Goal: Information Seeking & Learning: Learn about a topic

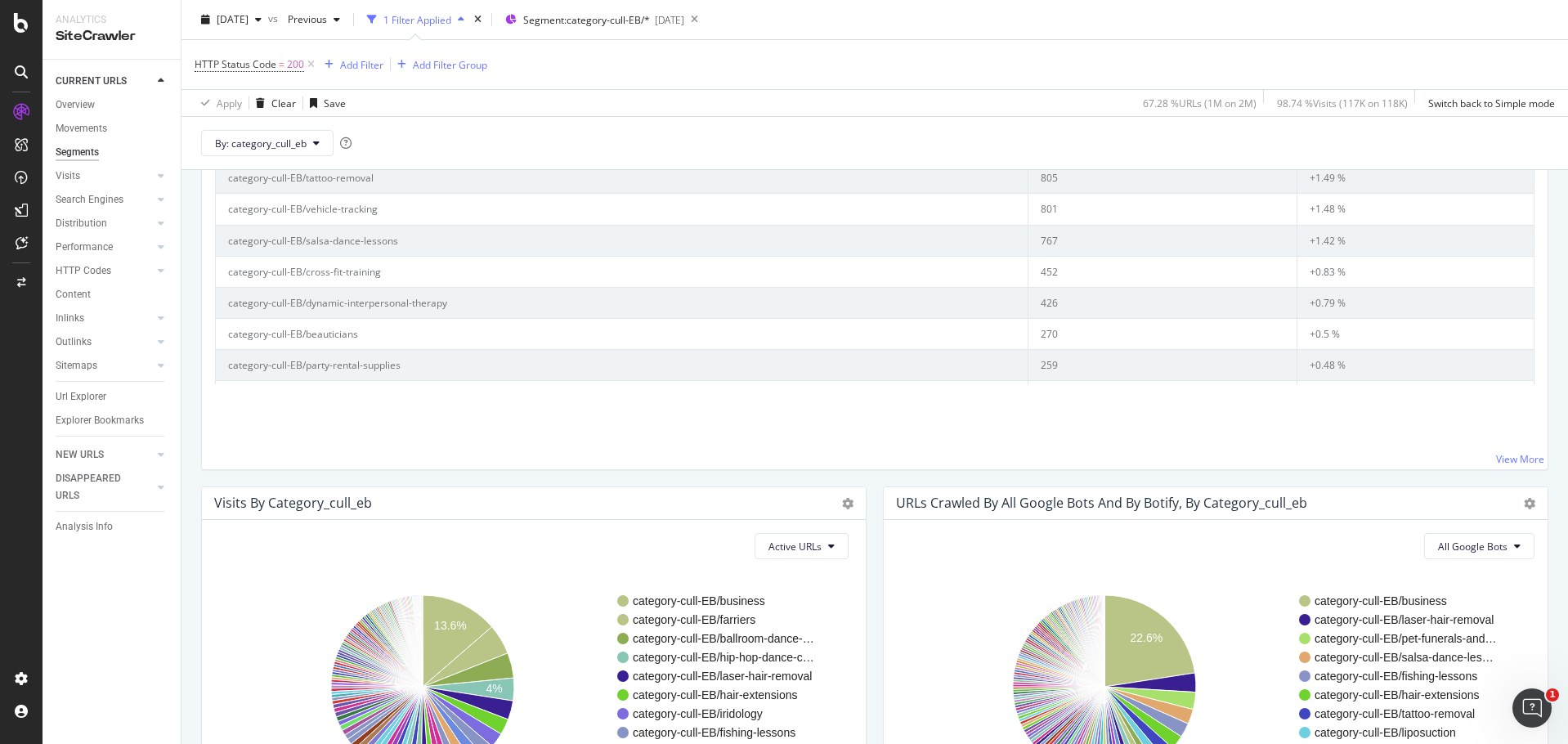
scroll to position [85, 0]
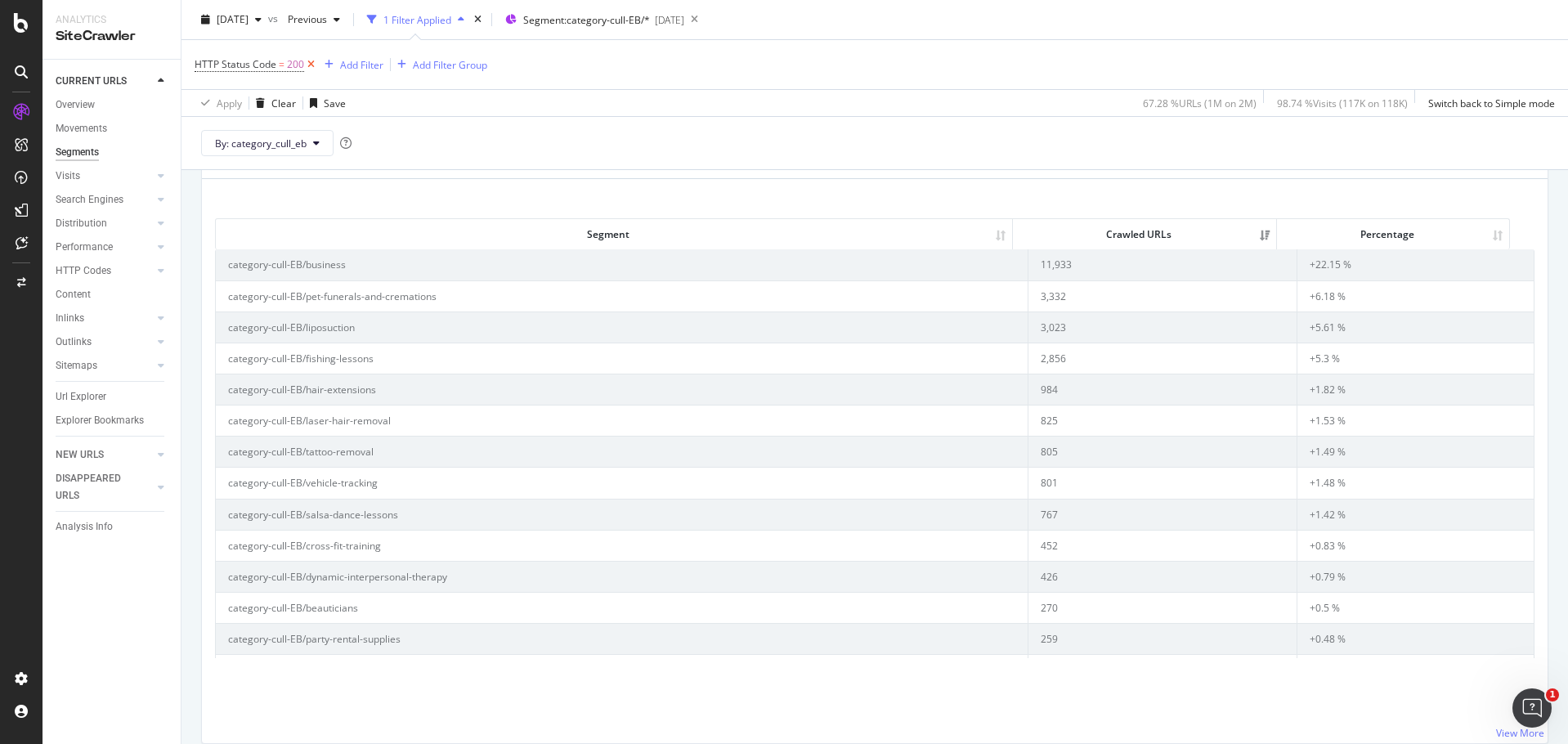
click at [309, 65] on icon at bounding box center [311, 64] width 14 height 17
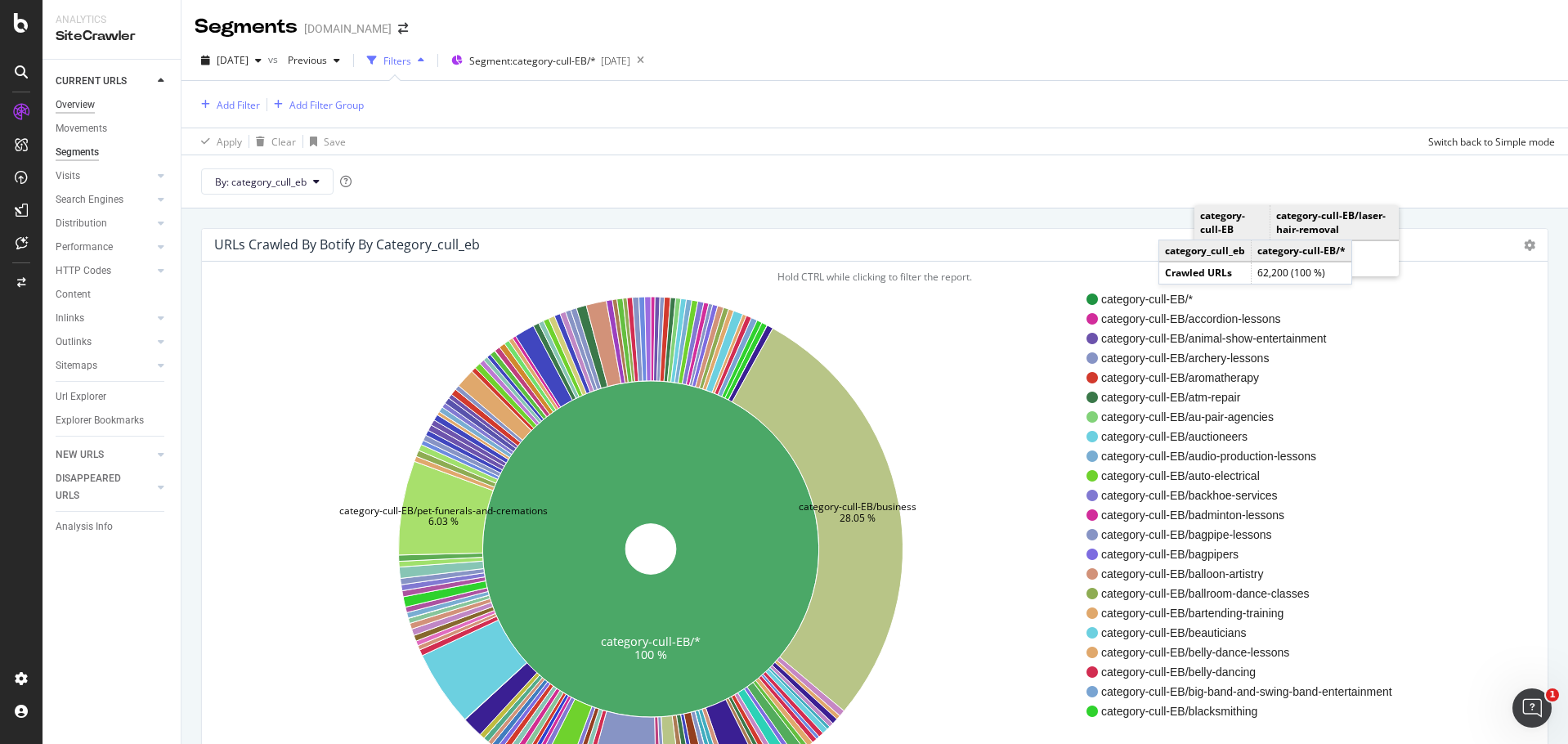
click at [80, 108] on div "Overview" at bounding box center [75, 105] width 39 height 17
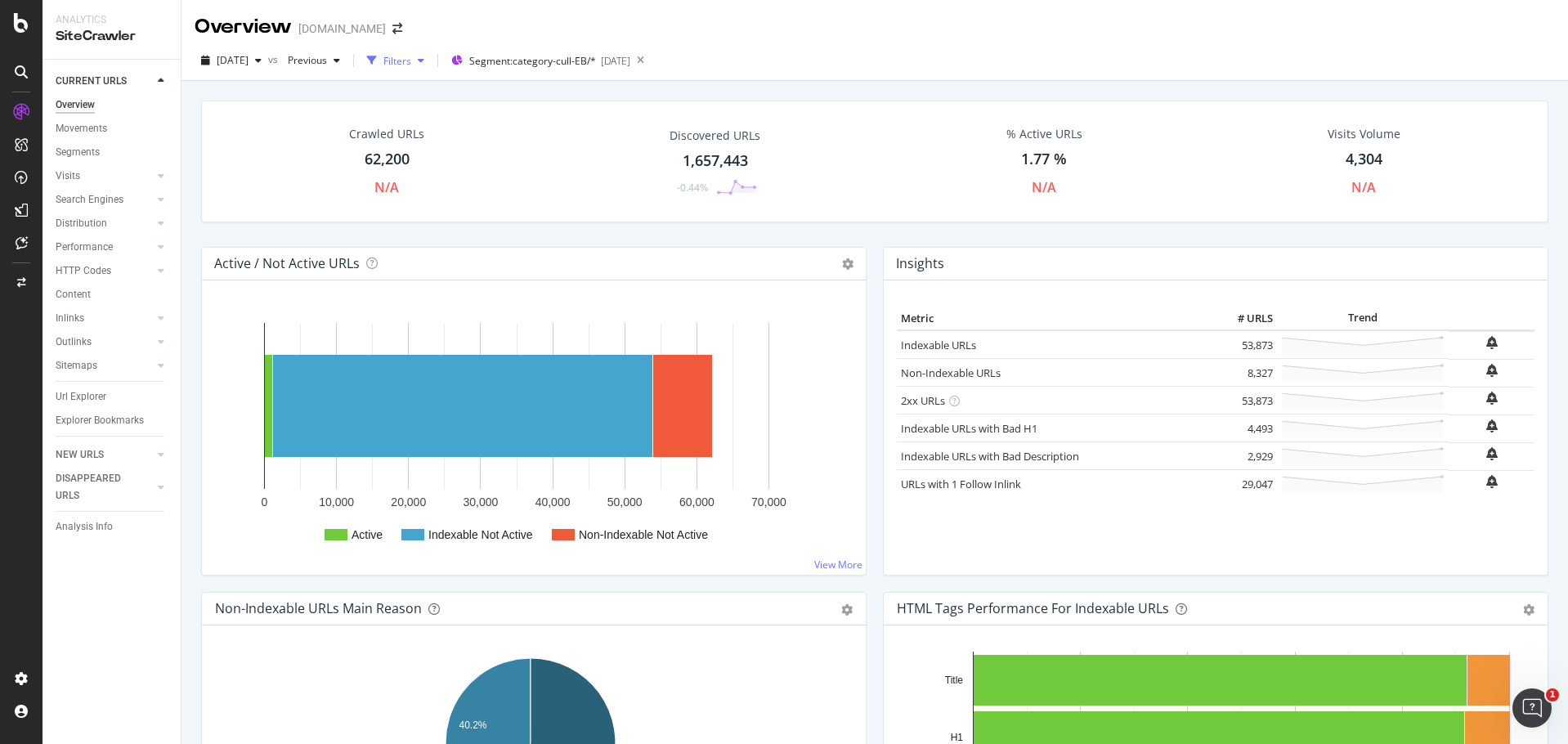
click at [411, 67] on div "Filters" at bounding box center [397, 61] width 28 height 14
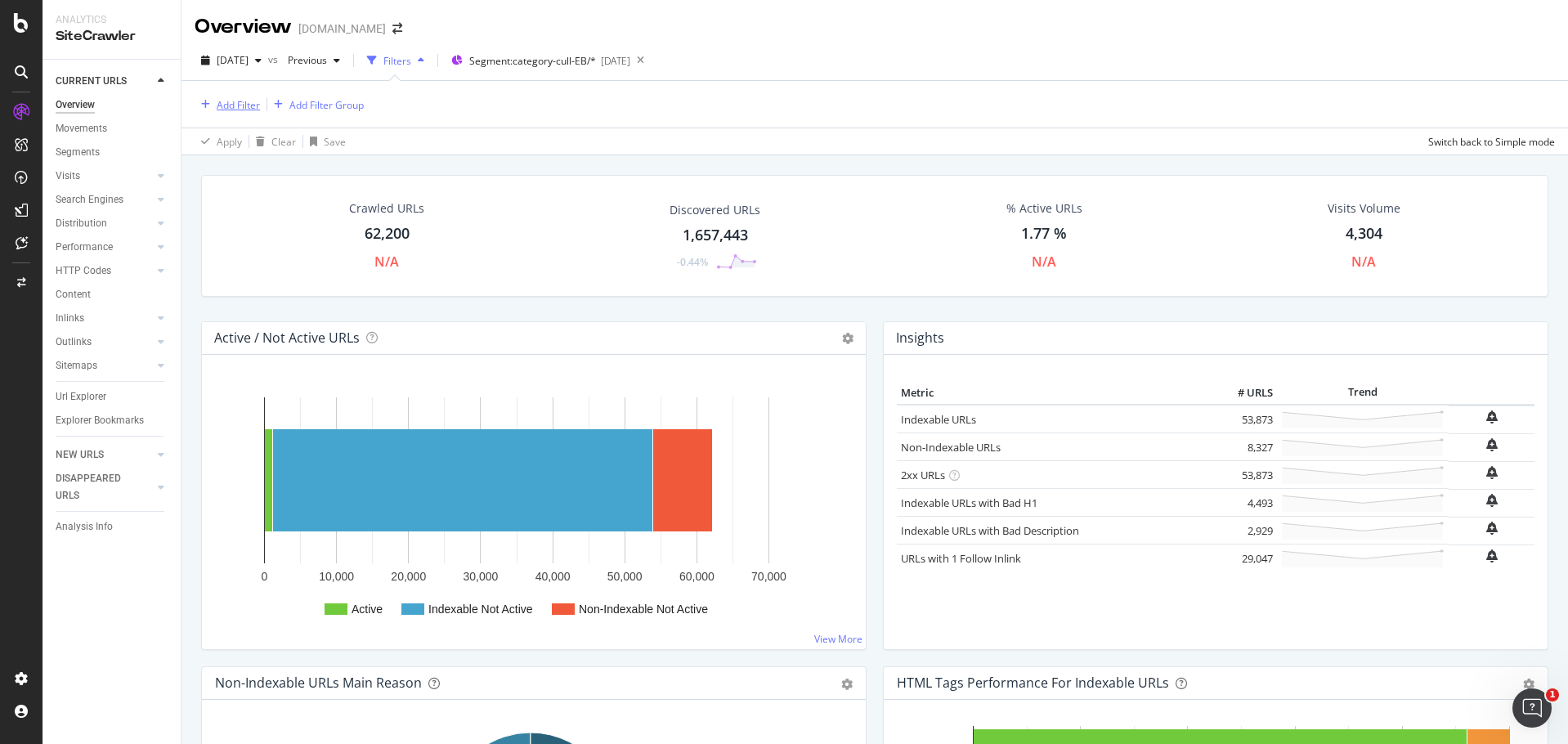
click at [238, 112] on div "Add Filter" at bounding box center [238, 105] width 43 height 14
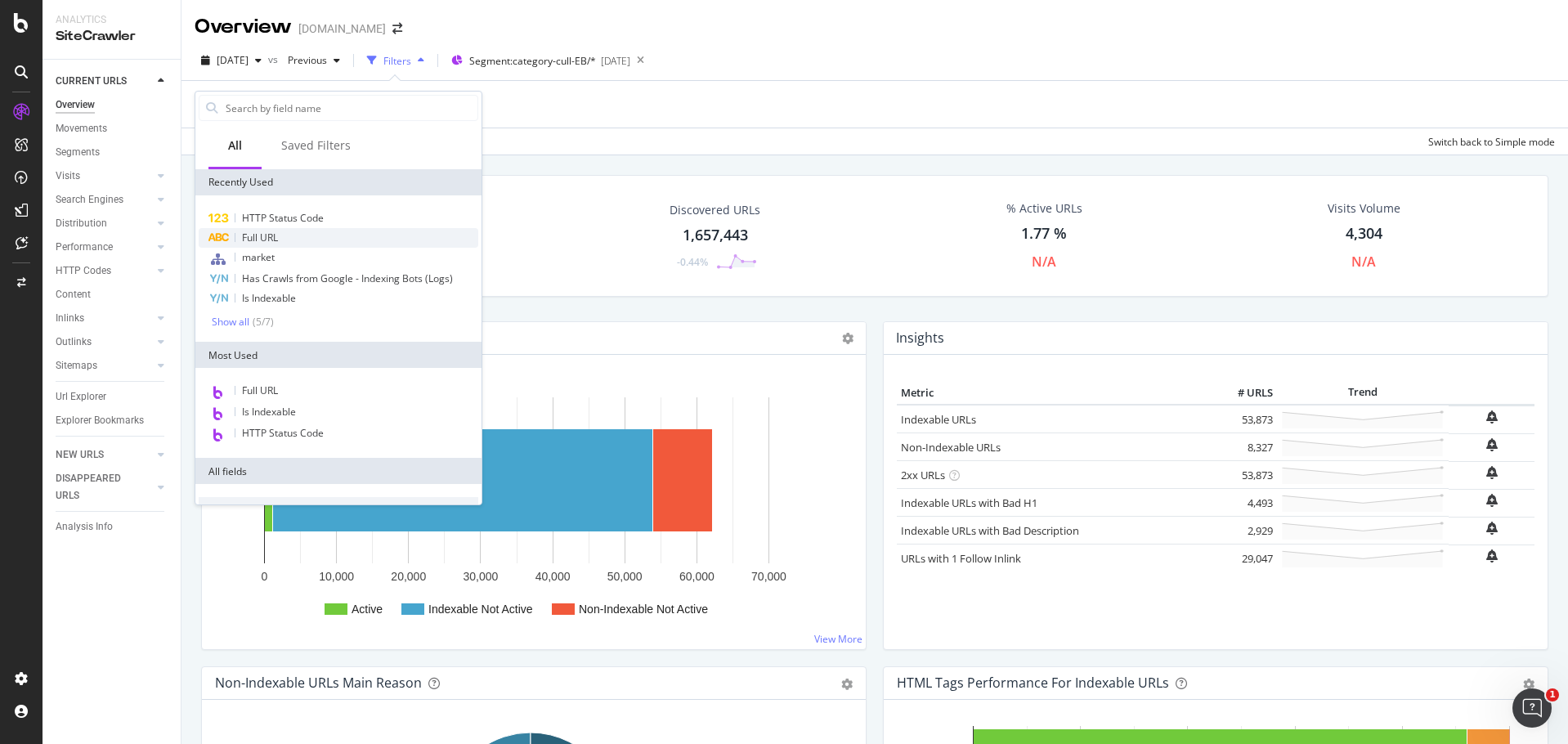
click at [258, 237] on span "Full URL" at bounding box center [260, 238] width 36 height 14
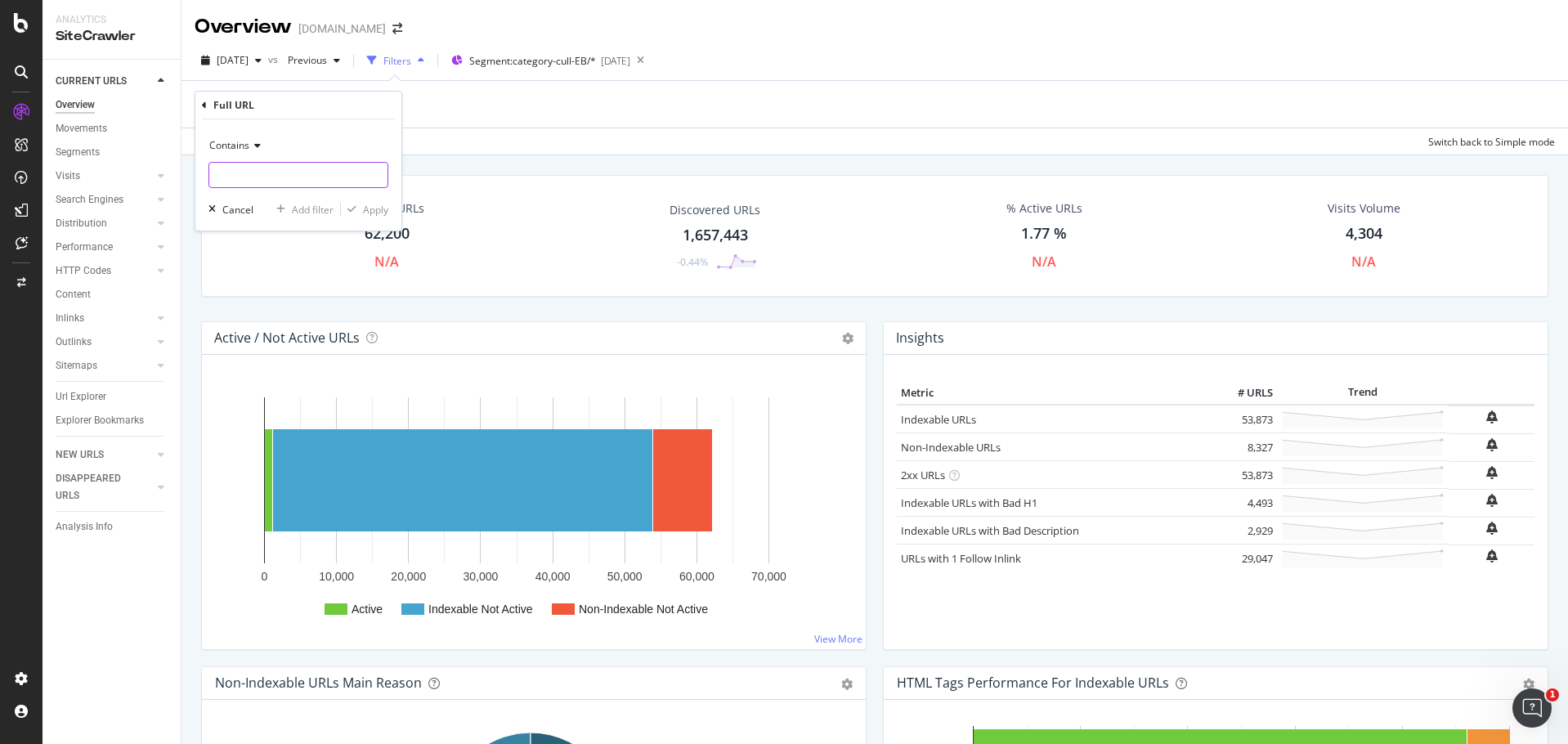
click at [376, 183] on input "text" at bounding box center [298, 175] width 179 height 27
paste input "[URL][DOMAIN_NAME]"
type input "[URL][DOMAIN_NAME]"
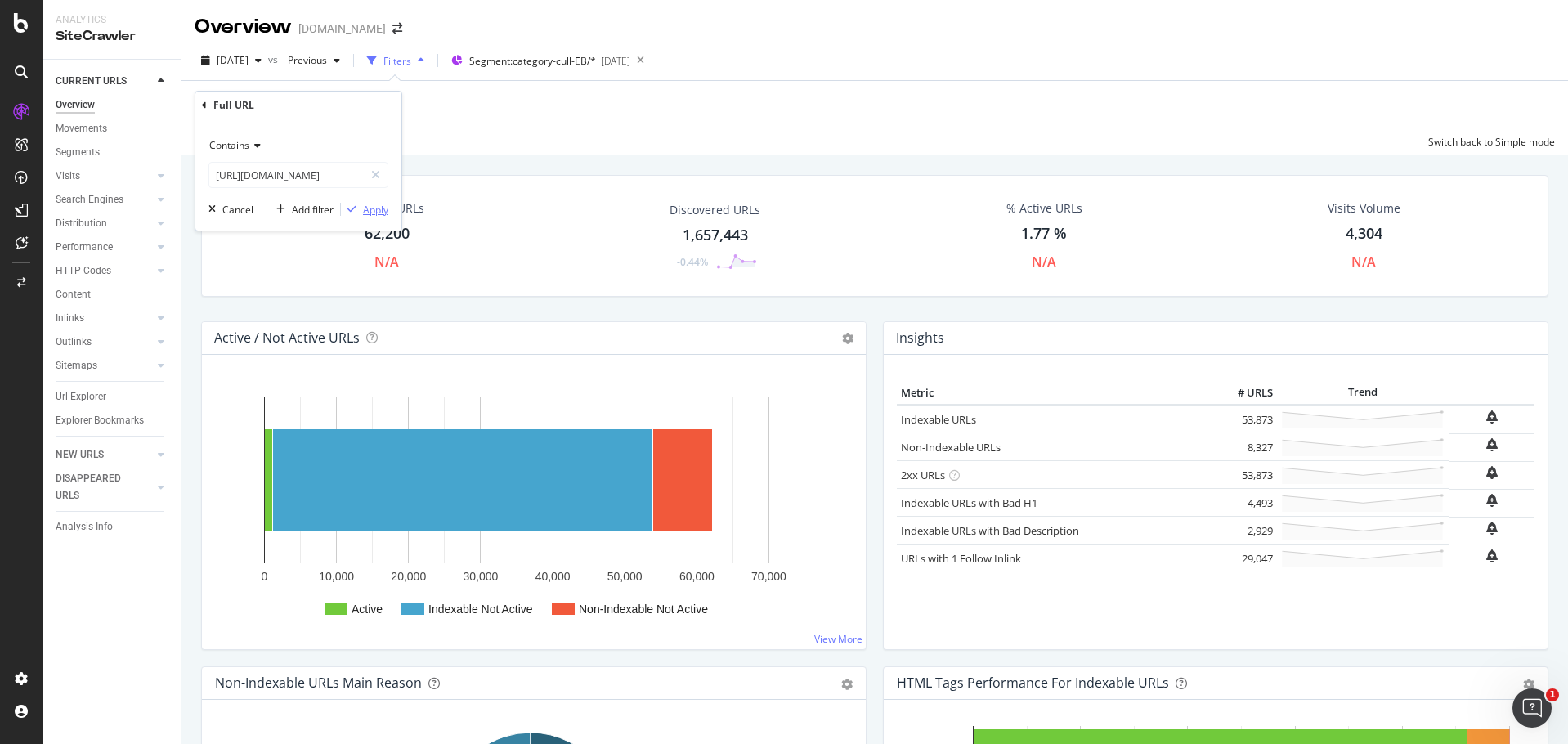
click at [365, 206] on div "Apply" at bounding box center [376, 209] width 26 height 14
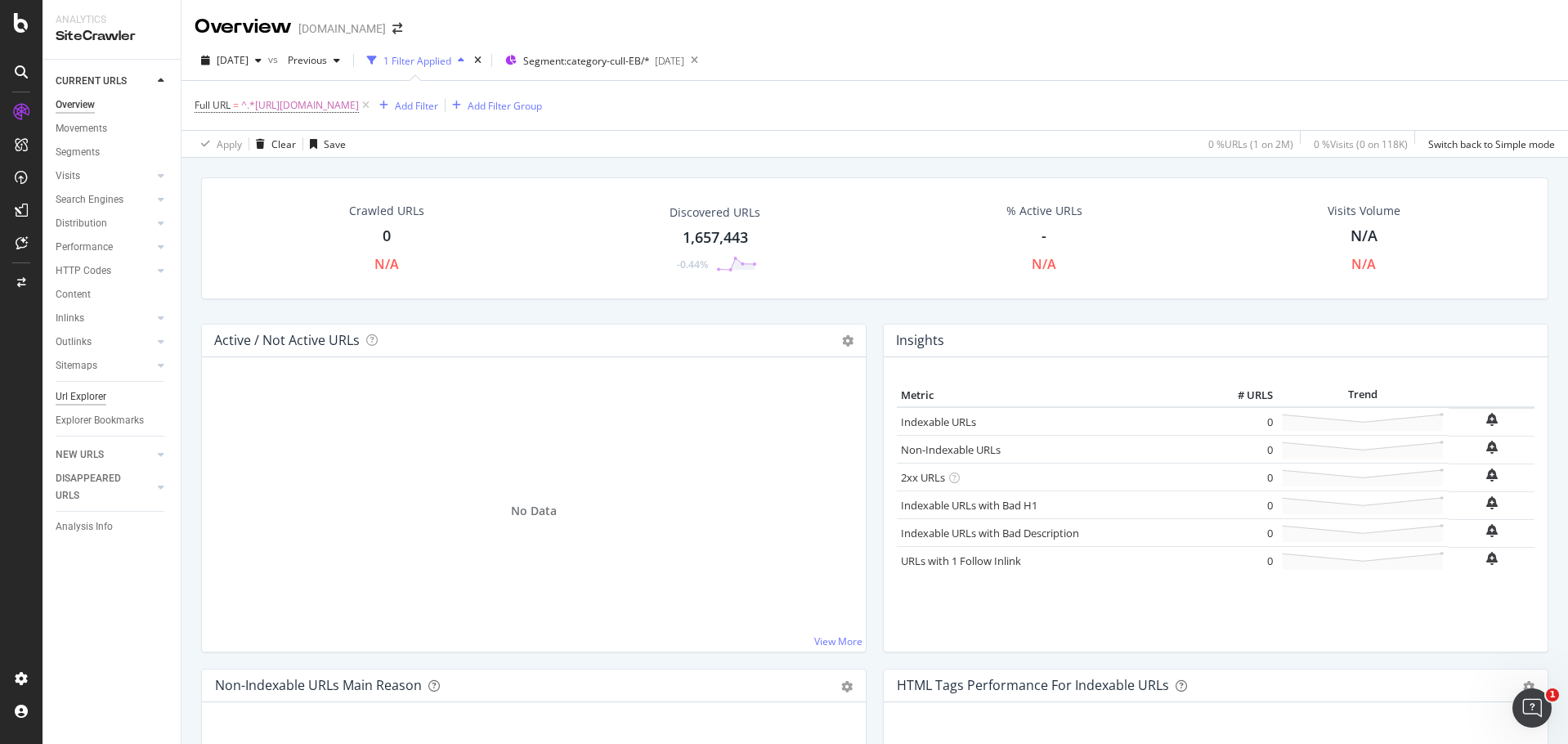
click at [73, 398] on div "Url Explorer" at bounding box center [80, 396] width 50 height 17
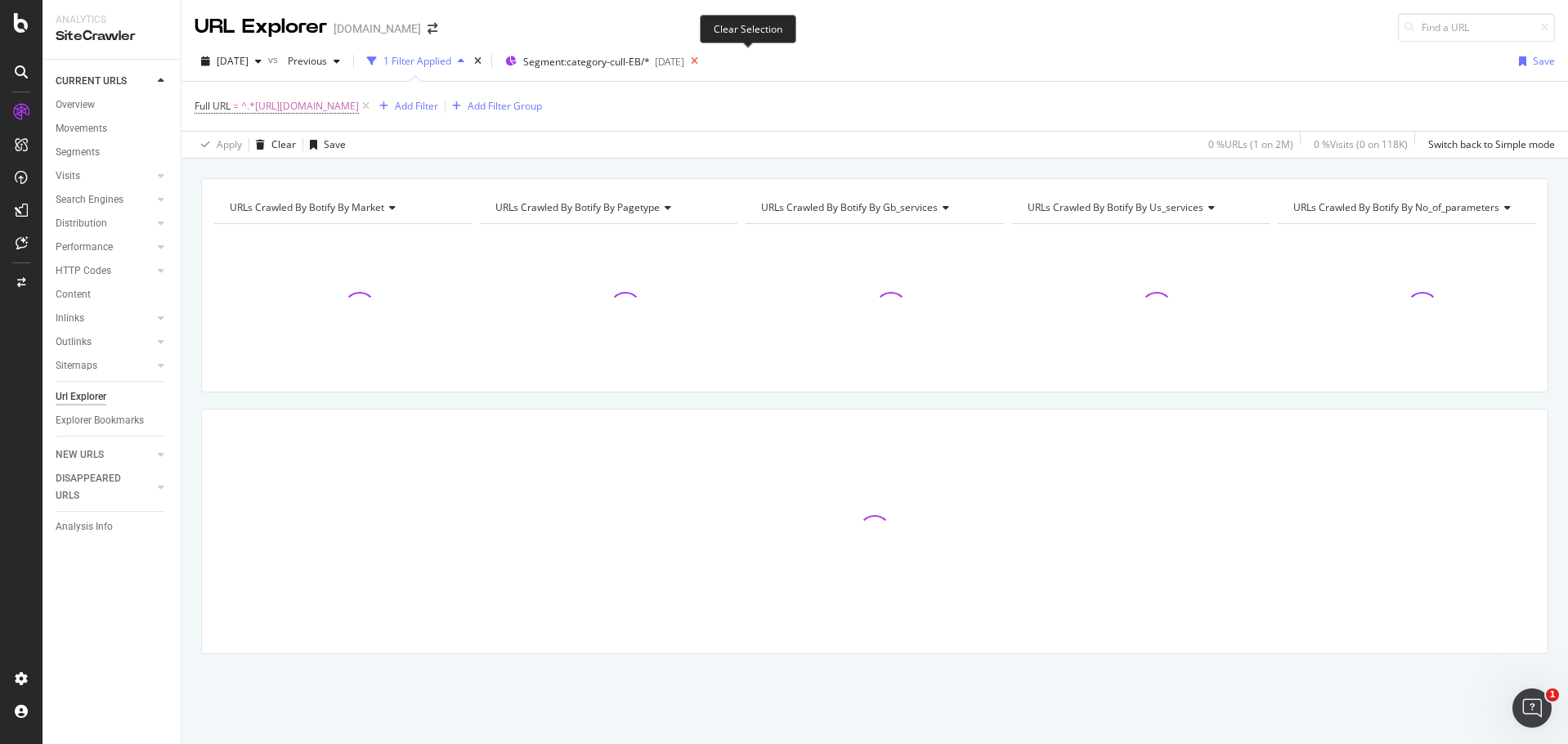
click at [705, 59] on icon at bounding box center [694, 61] width 21 height 23
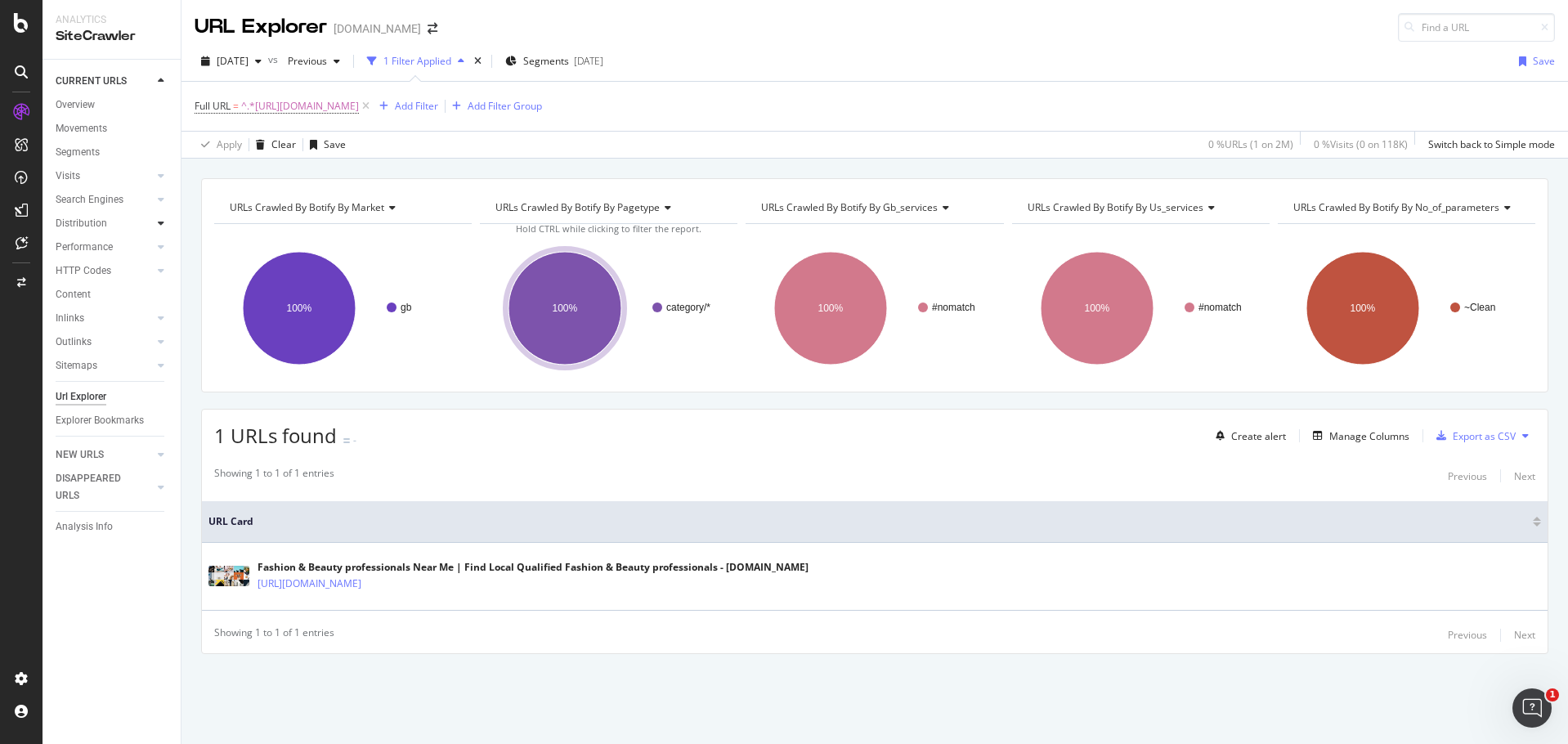
click at [154, 222] on div at bounding box center [161, 223] width 17 height 17
click at [159, 194] on icon at bounding box center [161, 199] width 7 height 10
click at [160, 194] on icon at bounding box center [161, 199] width 7 height 10
click at [93, 109] on div "Overview" at bounding box center [75, 105] width 39 height 17
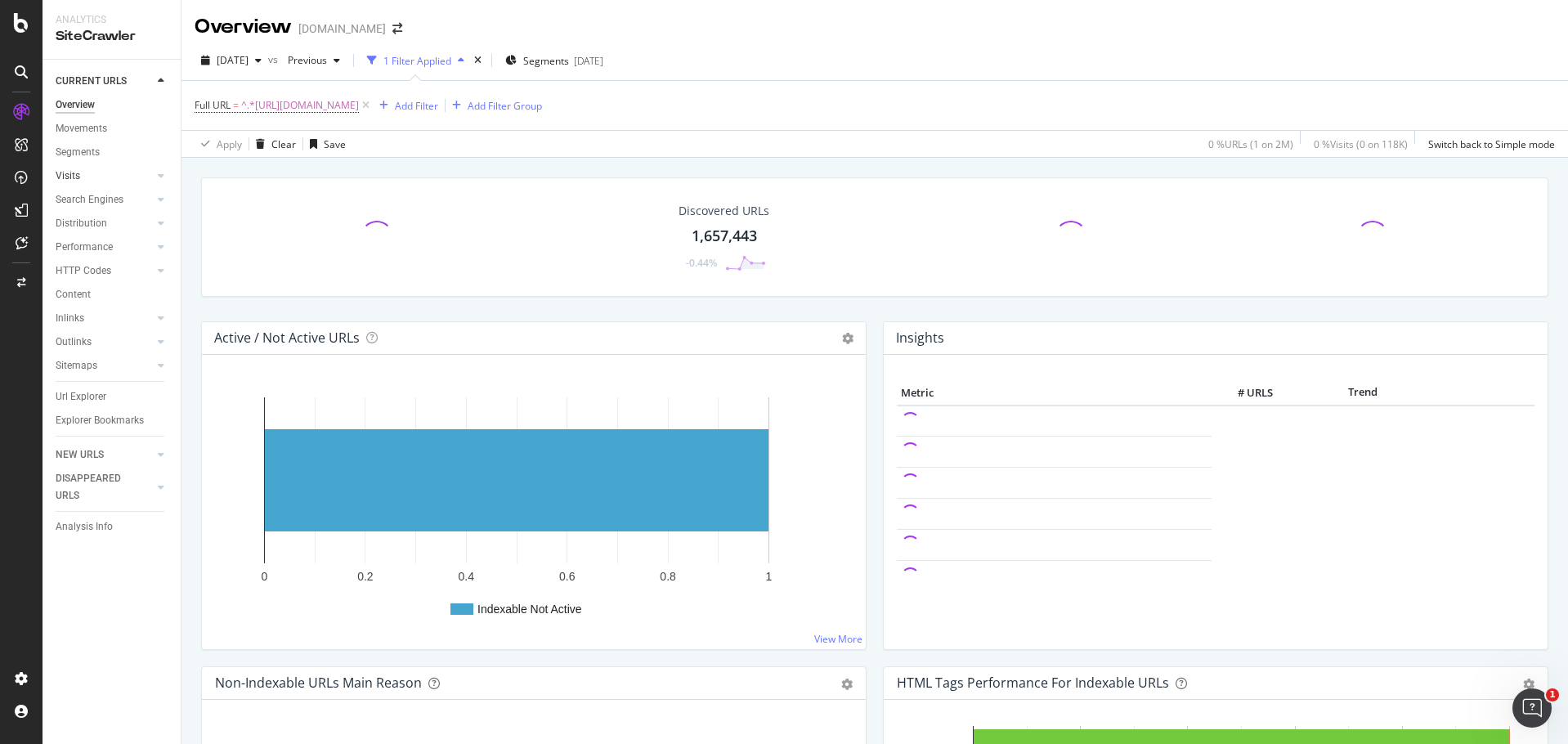
click at [152, 172] on div at bounding box center [144, 176] width 17 height 17
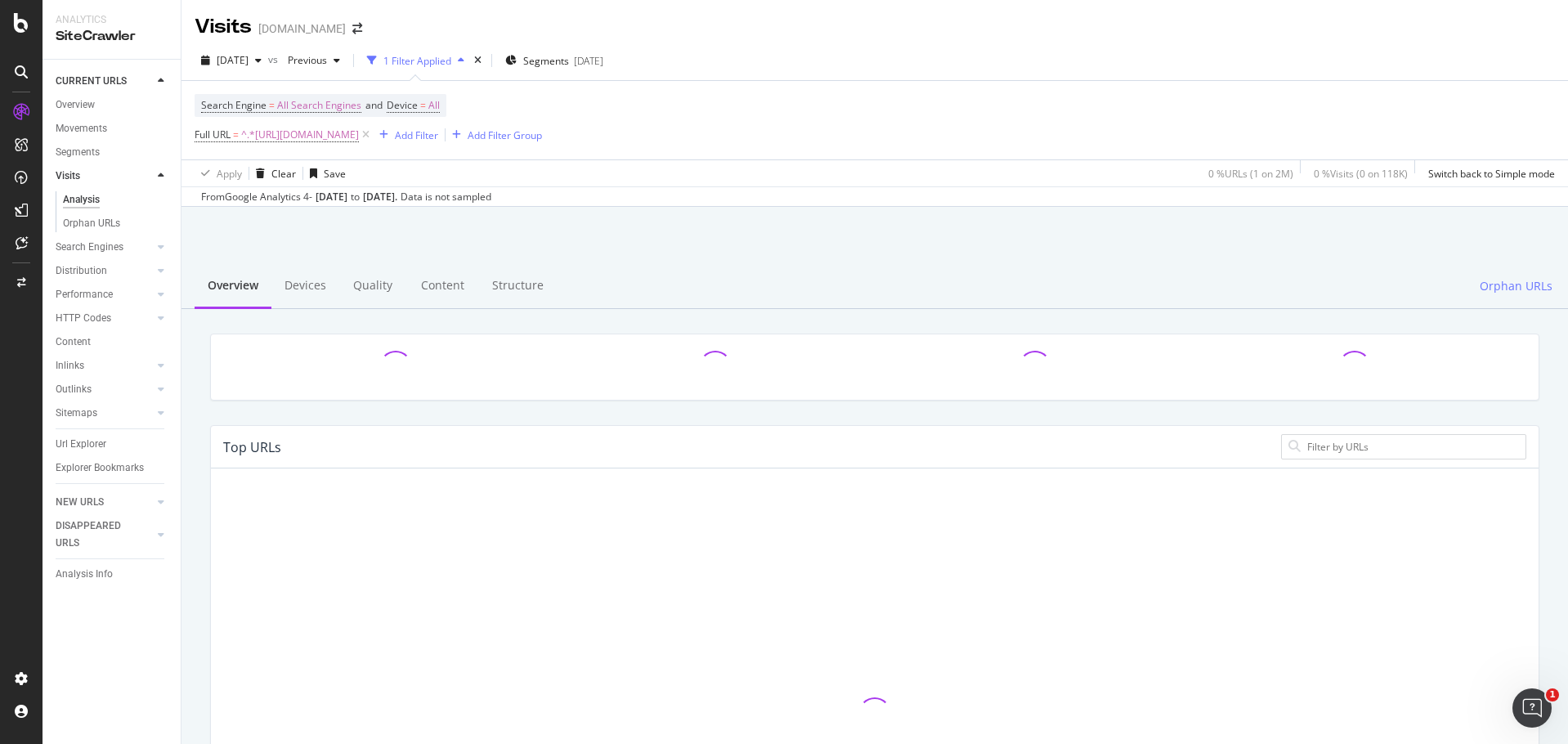
click at [159, 176] on icon at bounding box center [161, 176] width 7 height 10
click at [160, 195] on icon at bounding box center [161, 199] width 7 height 10
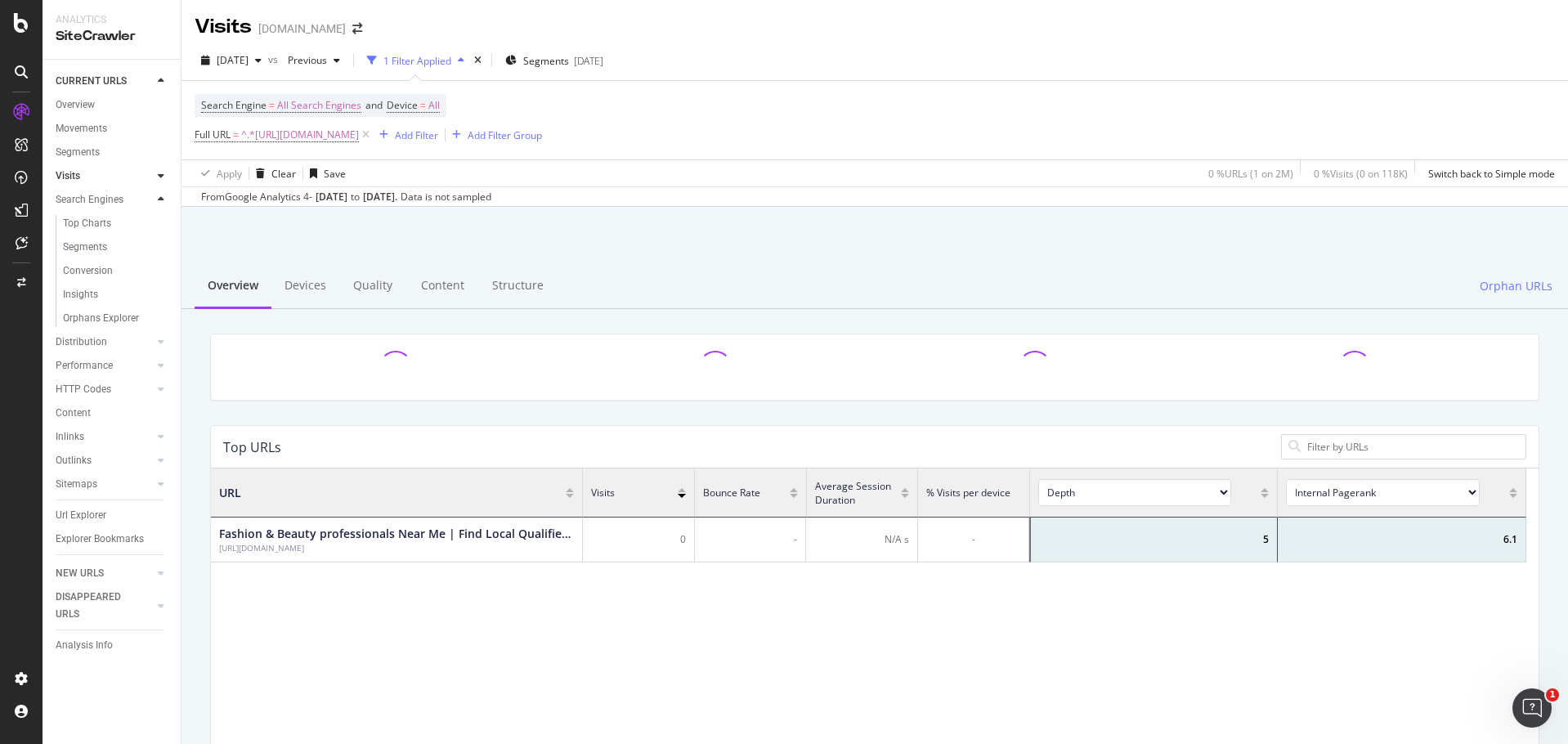
scroll to position [479, 1303]
click at [160, 195] on icon at bounding box center [161, 199] width 7 height 10
drag, startPoint x: 89, startPoint y: 102, endPoint x: 1144, endPoint y: 110, distance: 1055.0
click at [89, 102] on div "Overview" at bounding box center [75, 105] width 39 height 17
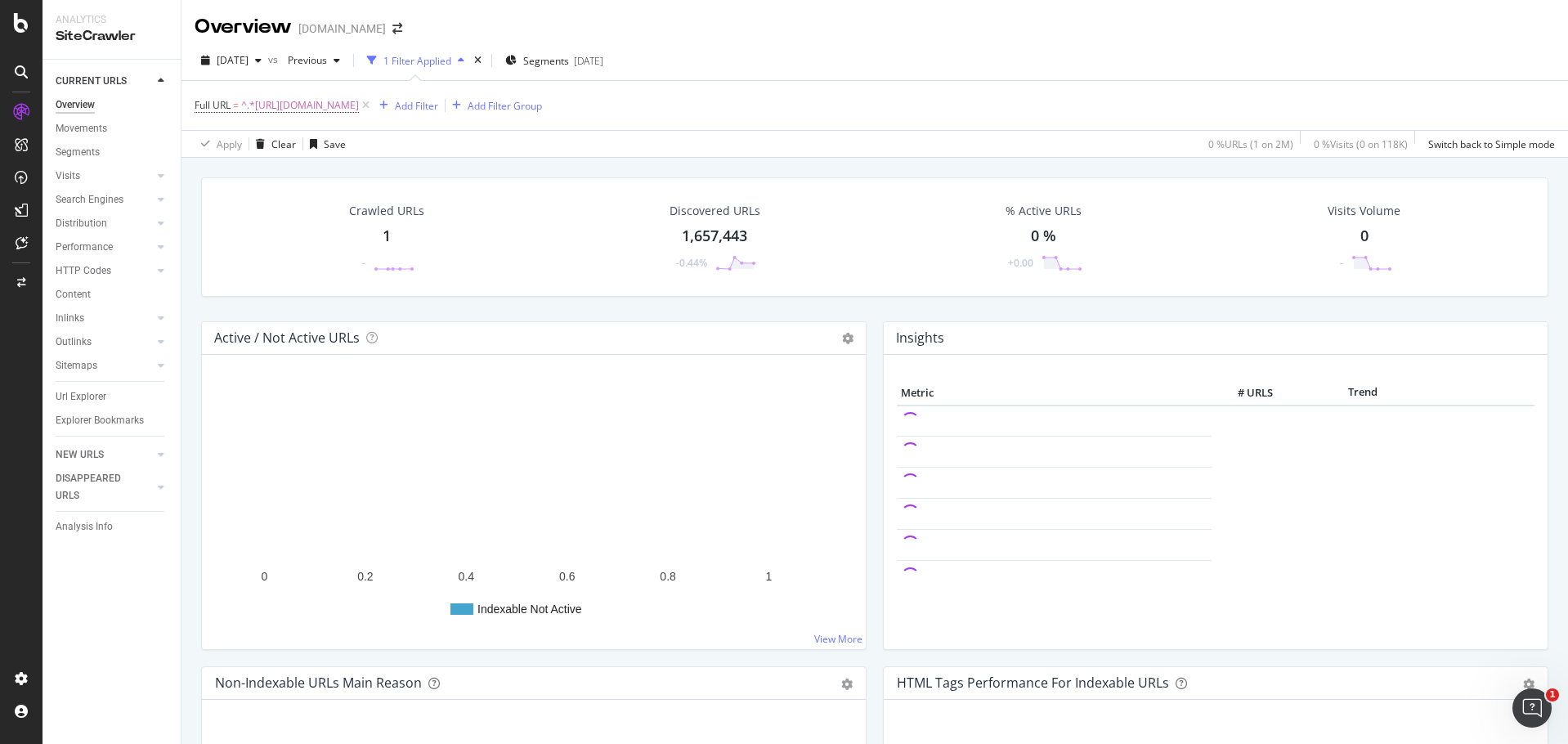
scroll to position [572, 0]
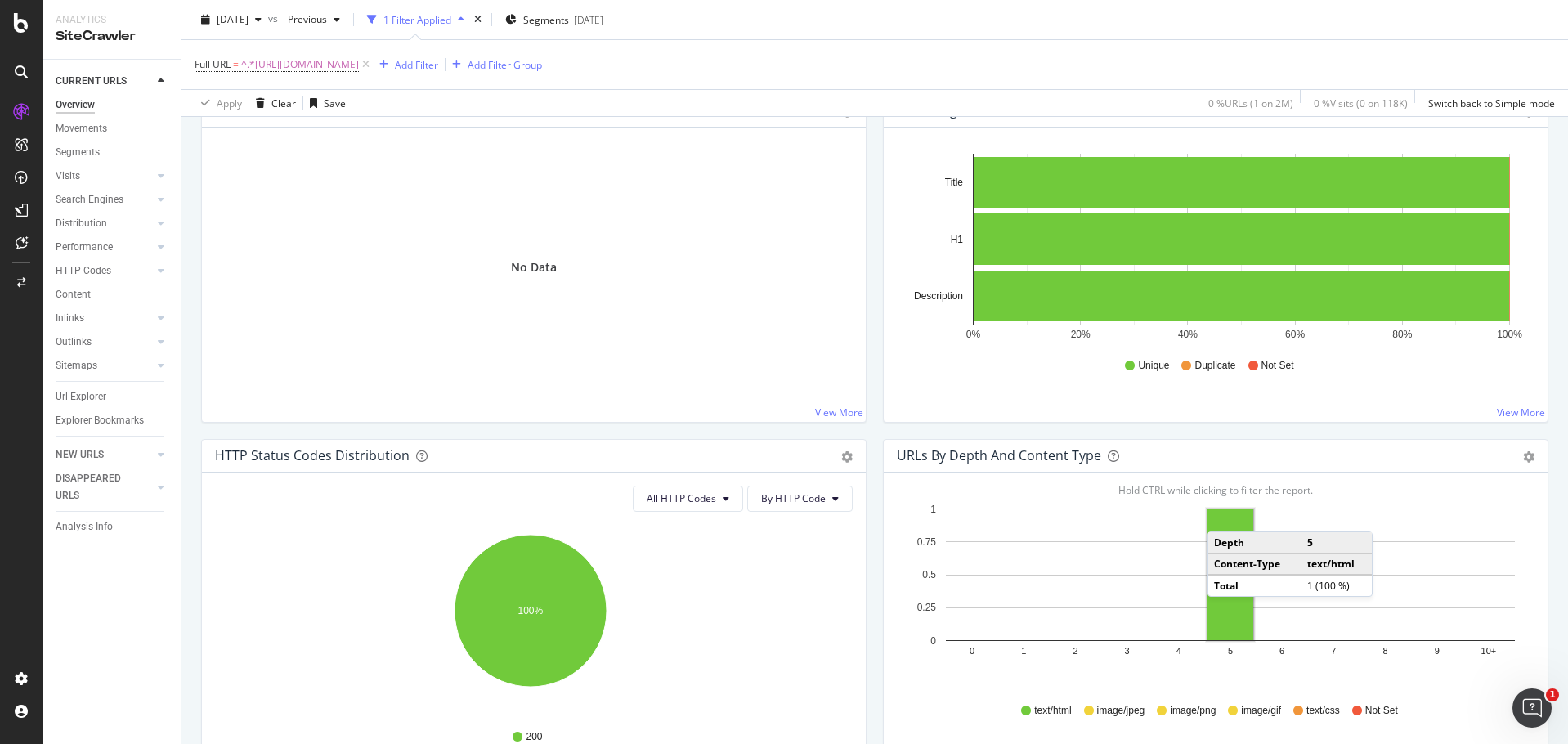
click at [1217, 515] on rect "A chart." at bounding box center [1230, 574] width 45 height 131
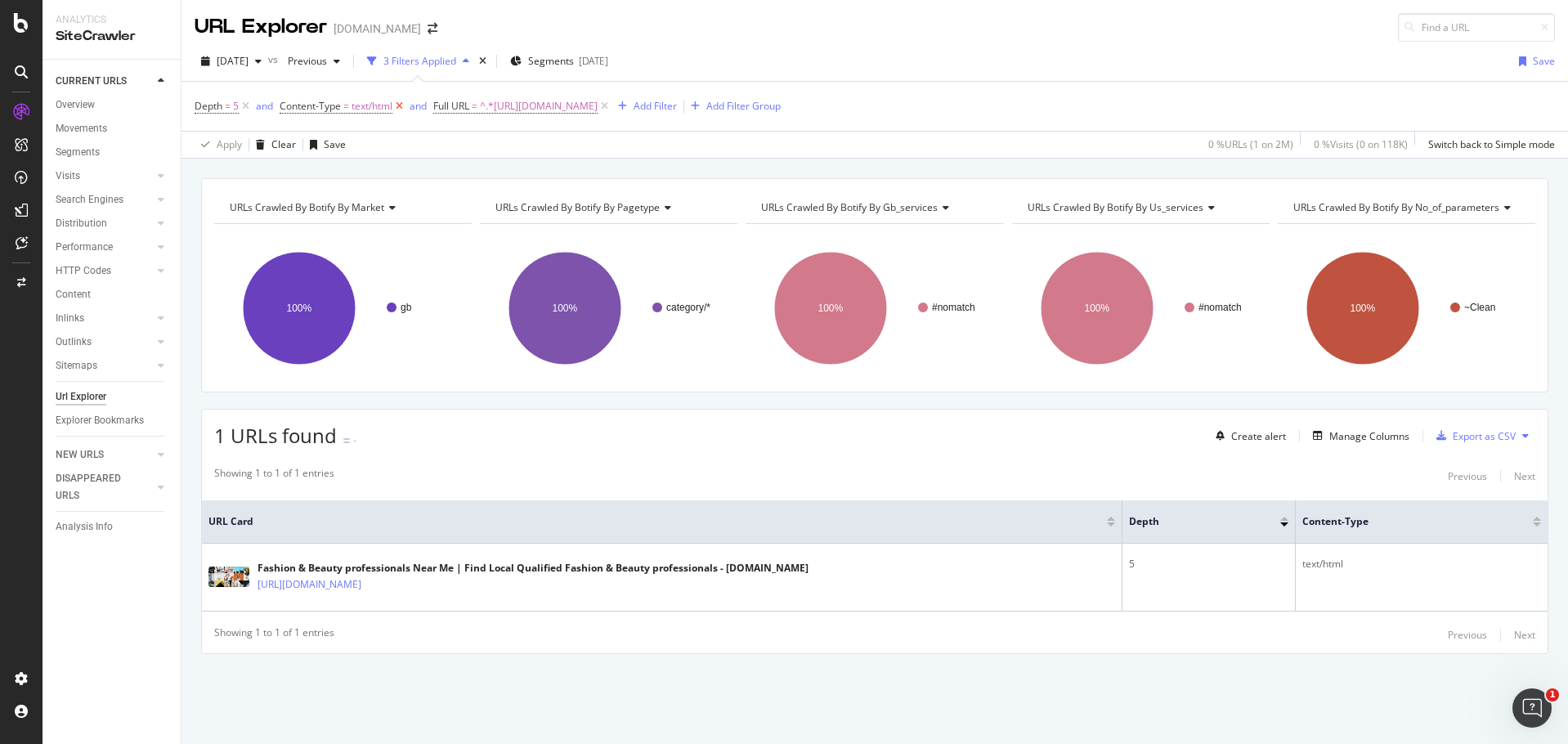
click at [407, 108] on icon at bounding box center [400, 106] width 14 height 17
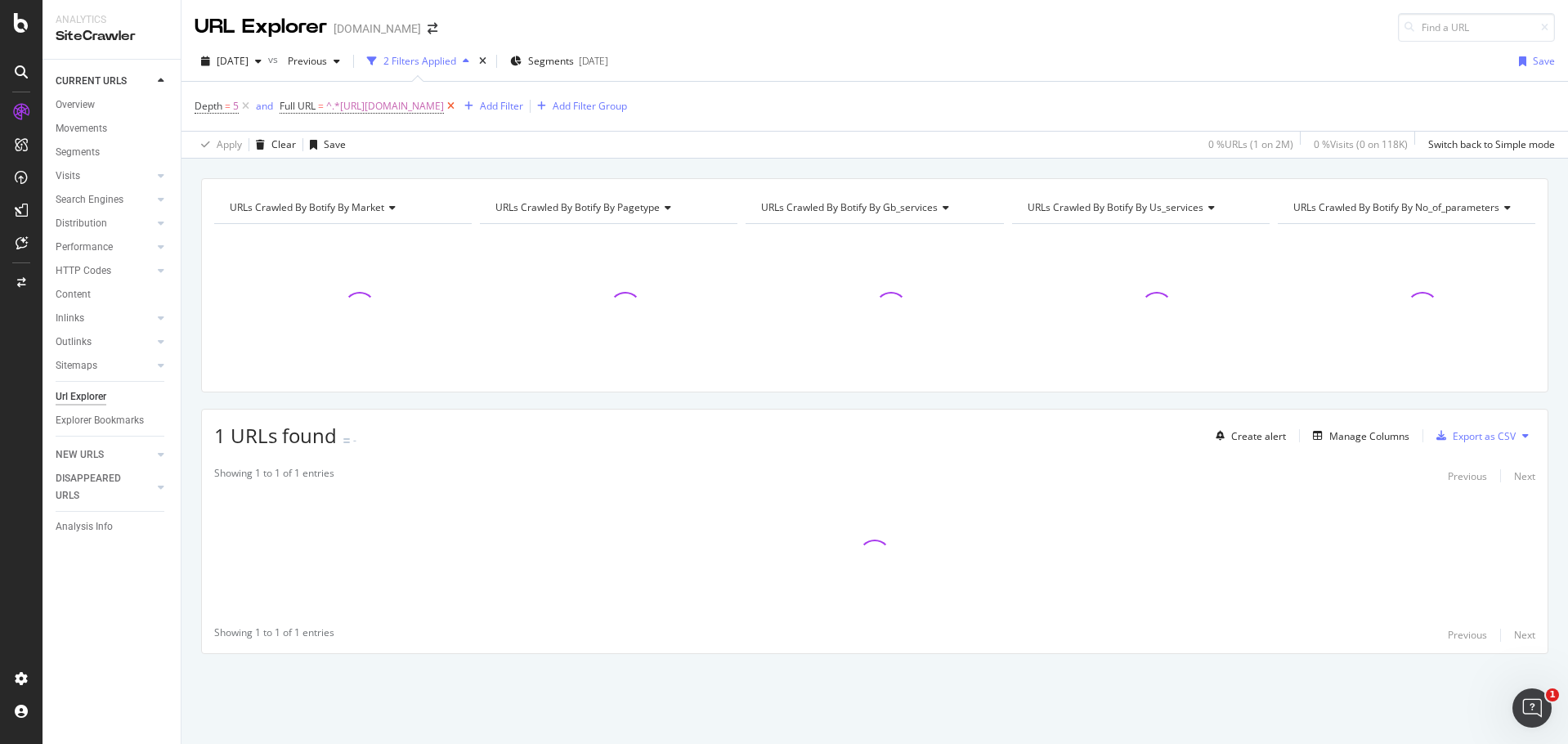
click at [458, 105] on icon at bounding box center [451, 106] width 14 height 17
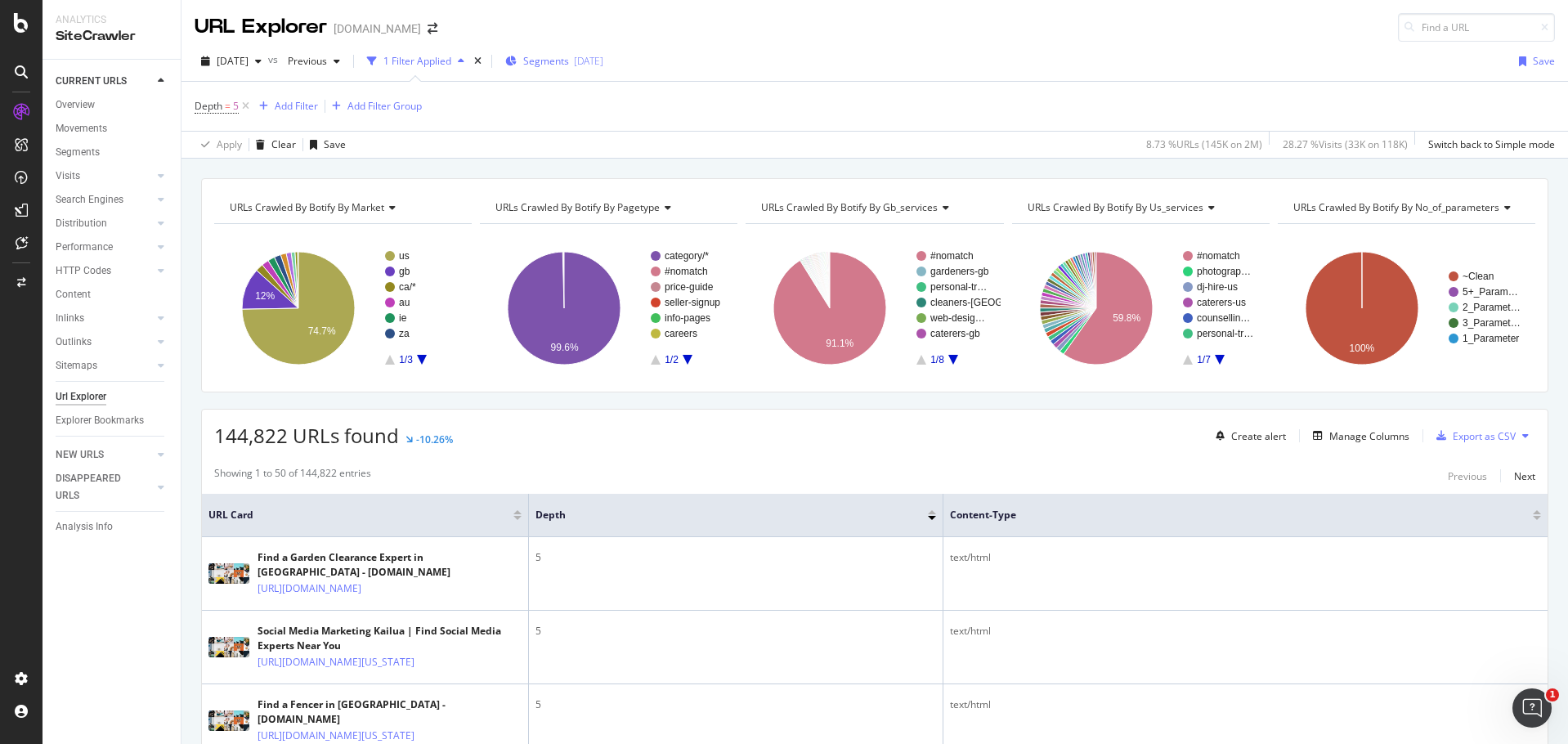
click at [568, 64] on span "Segments" at bounding box center [546, 61] width 45 height 14
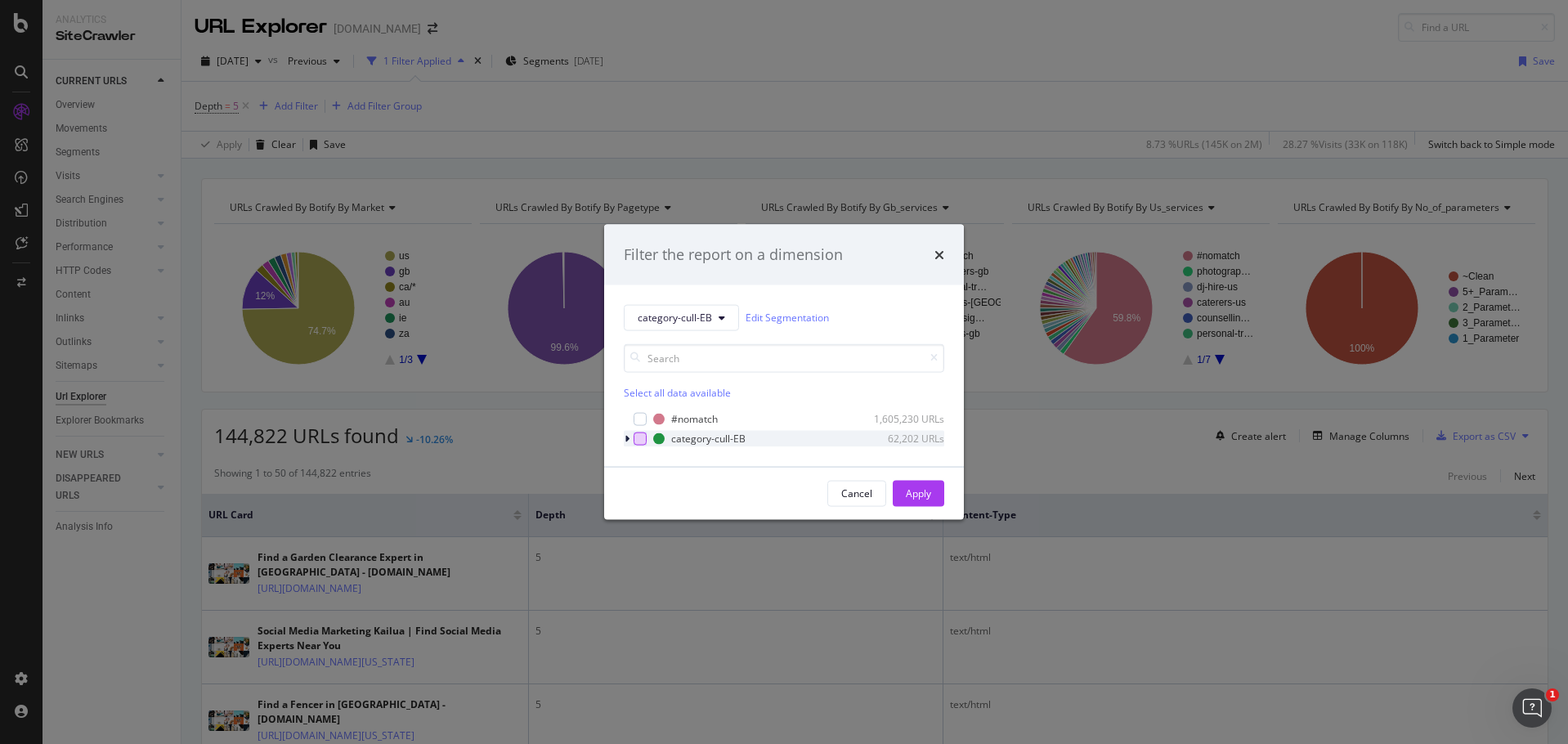
click at [638, 440] on div "modal" at bounding box center [639, 437] width 13 height 13
click at [912, 490] on div "Apply" at bounding box center [919, 493] width 26 height 14
